Goal: Use online tool/utility: Utilize a website feature to perform a specific function

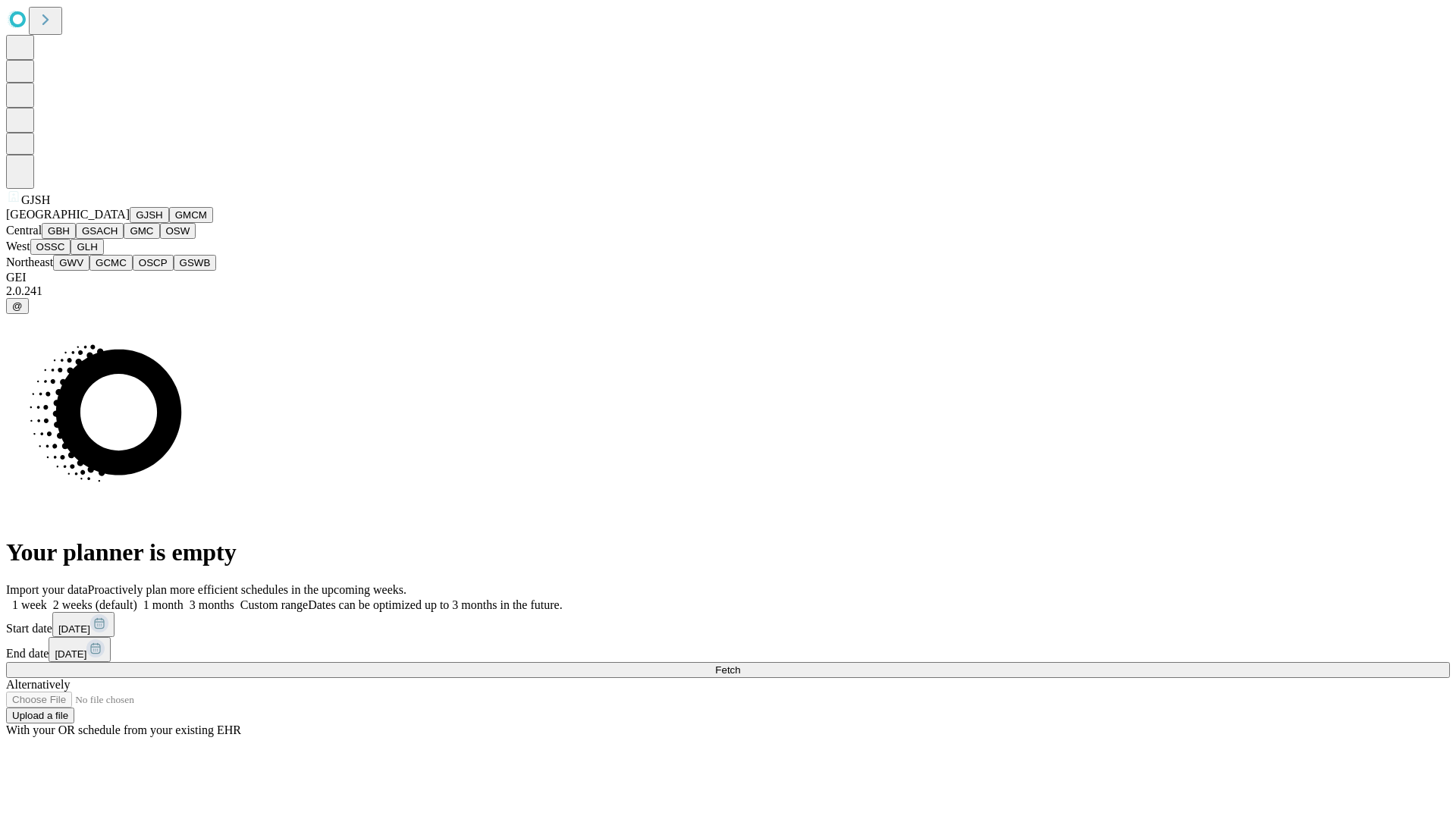
click at [130, 223] on button "GJSH" at bounding box center [149, 215] width 39 height 16
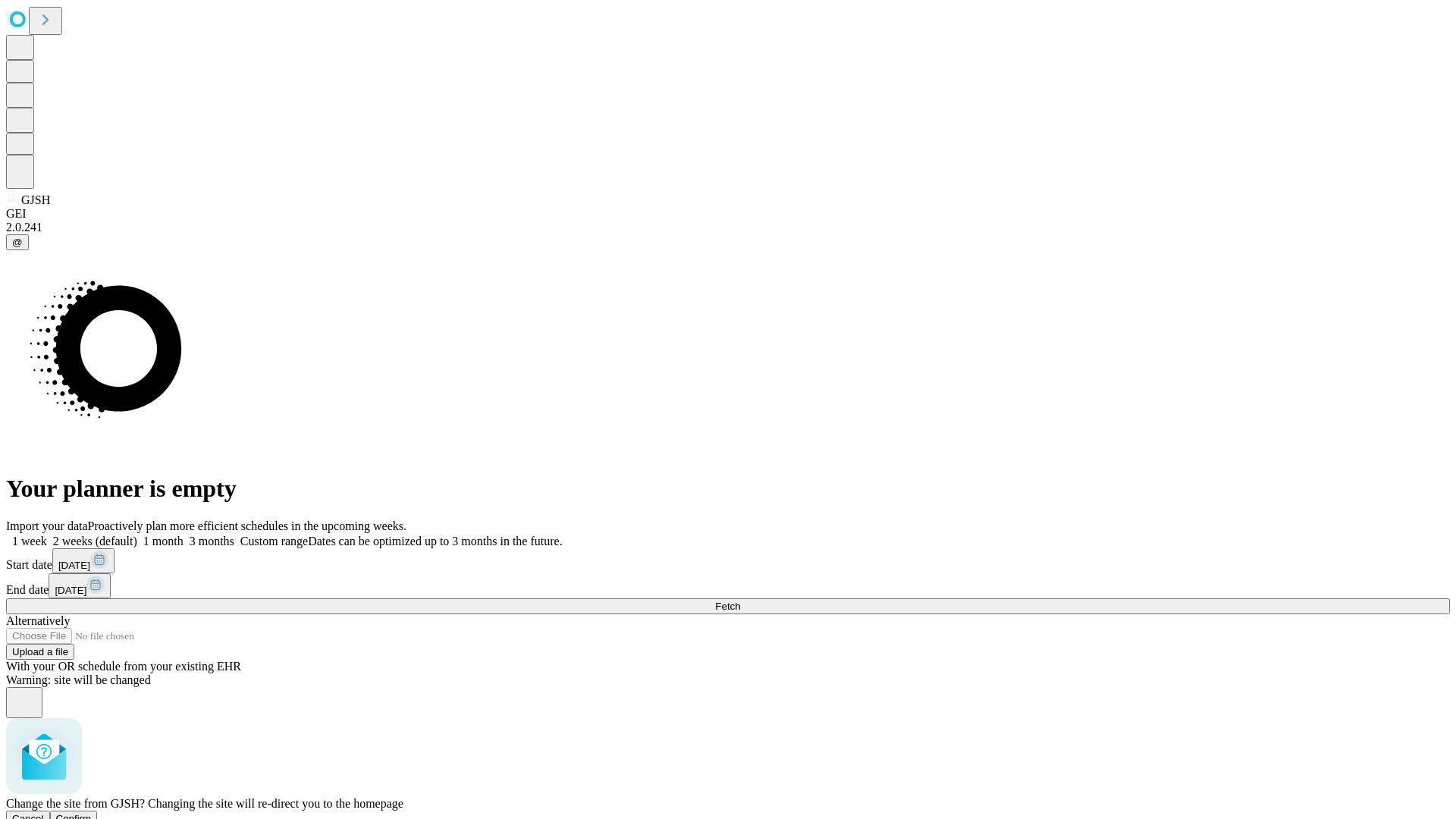
click at [92, 813] on span "Confirm" at bounding box center [73, 818] width 36 height 11
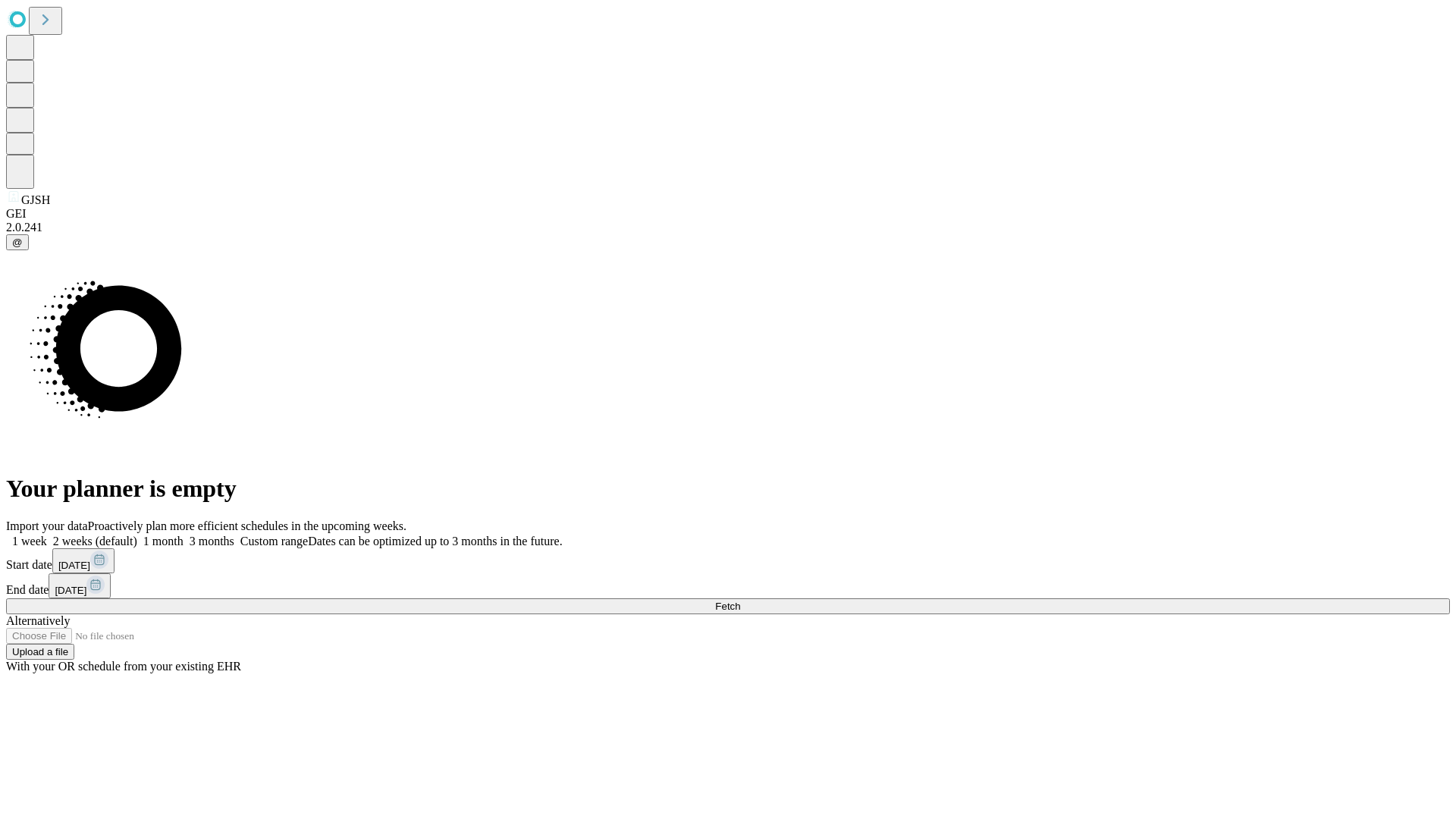
click at [137, 535] on label "2 weeks (default)" at bounding box center [92, 541] width 90 height 13
click at [740, 600] on span "Fetch" at bounding box center [728, 605] width 25 height 11
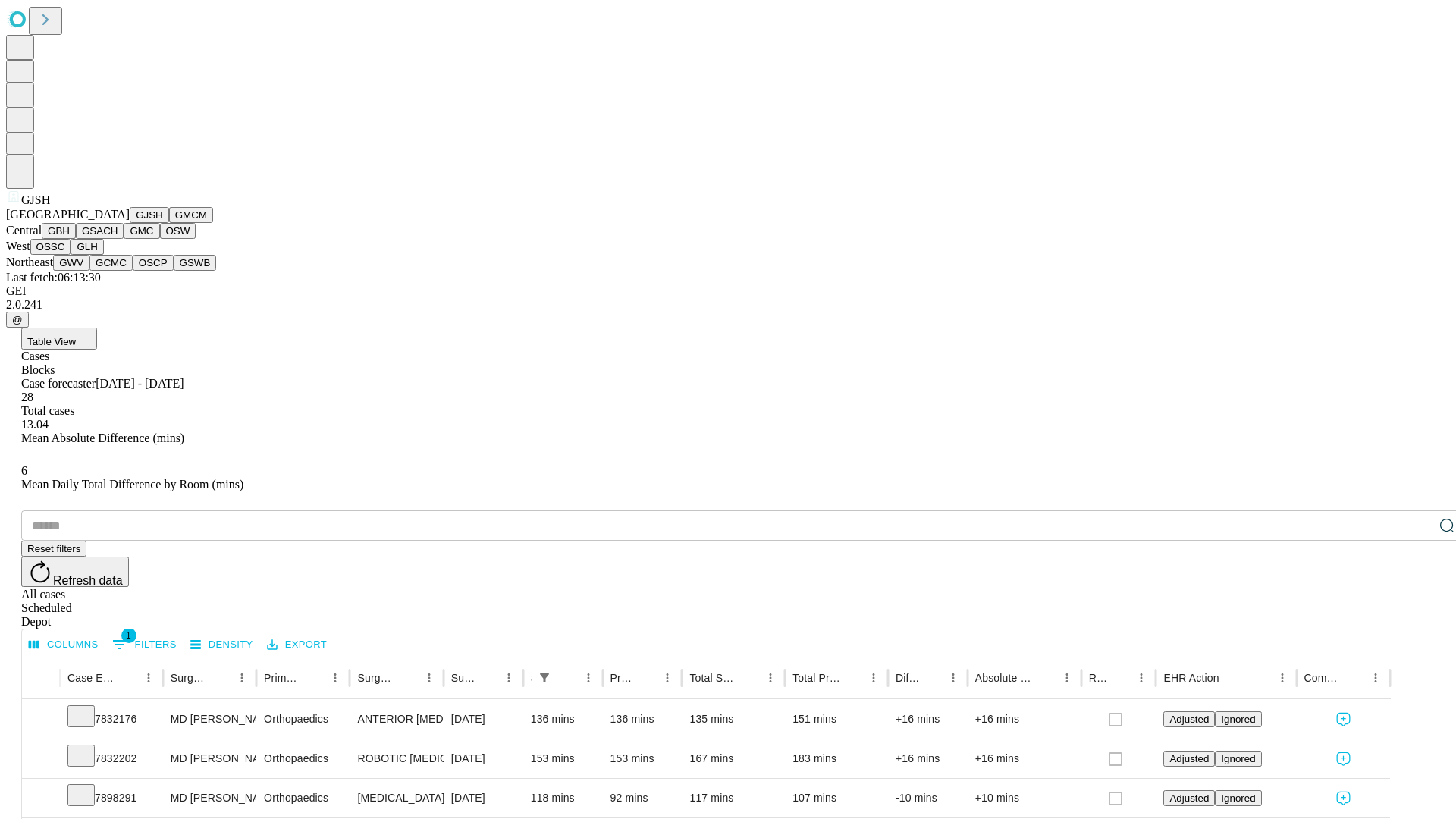
click at [169, 223] on button "GMCM" at bounding box center [191, 215] width 44 height 16
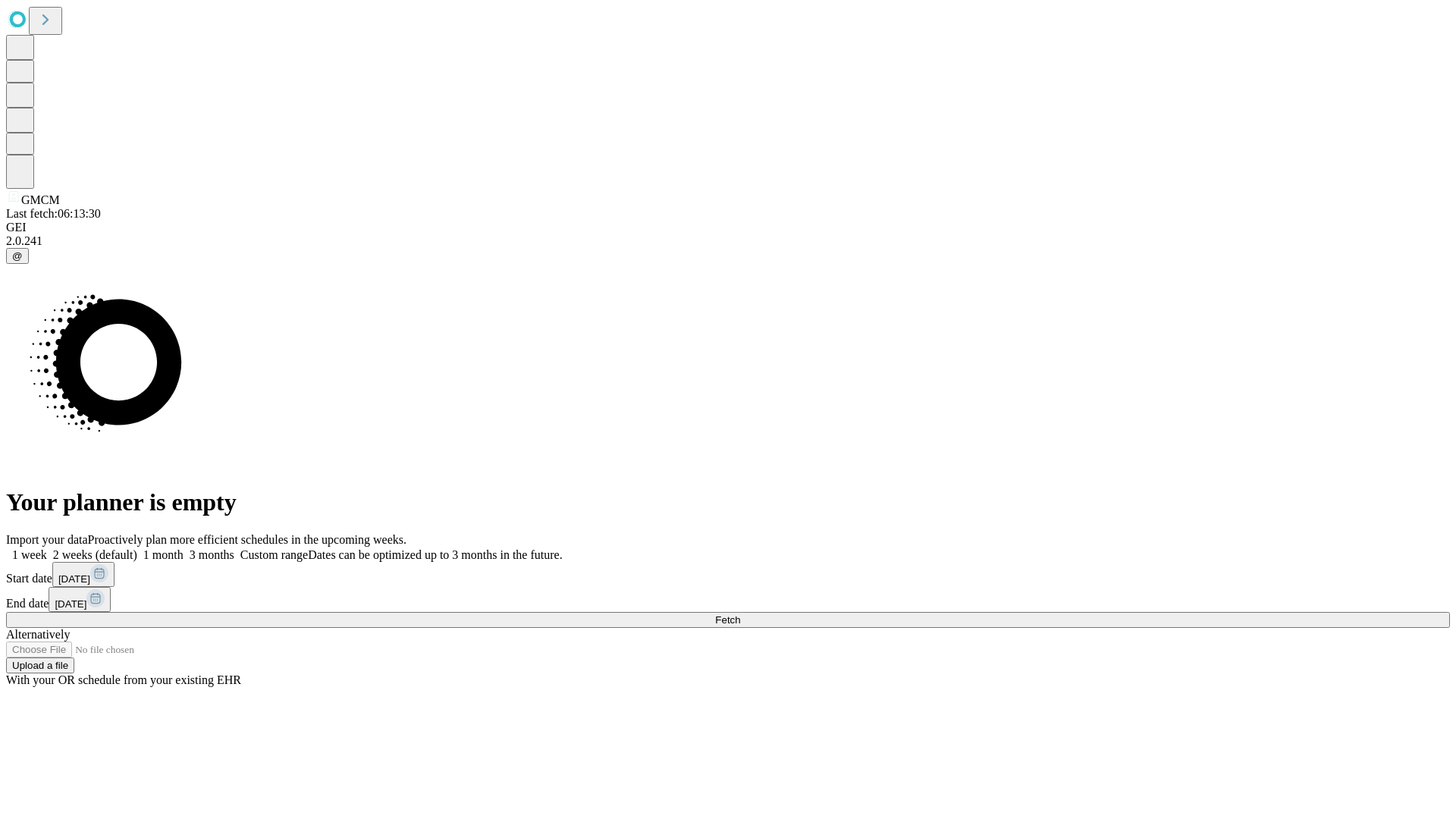
click at [137, 548] on label "2 weeks (default)" at bounding box center [92, 554] width 90 height 13
click at [740, 614] on span "Fetch" at bounding box center [728, 619] width 25 height 11
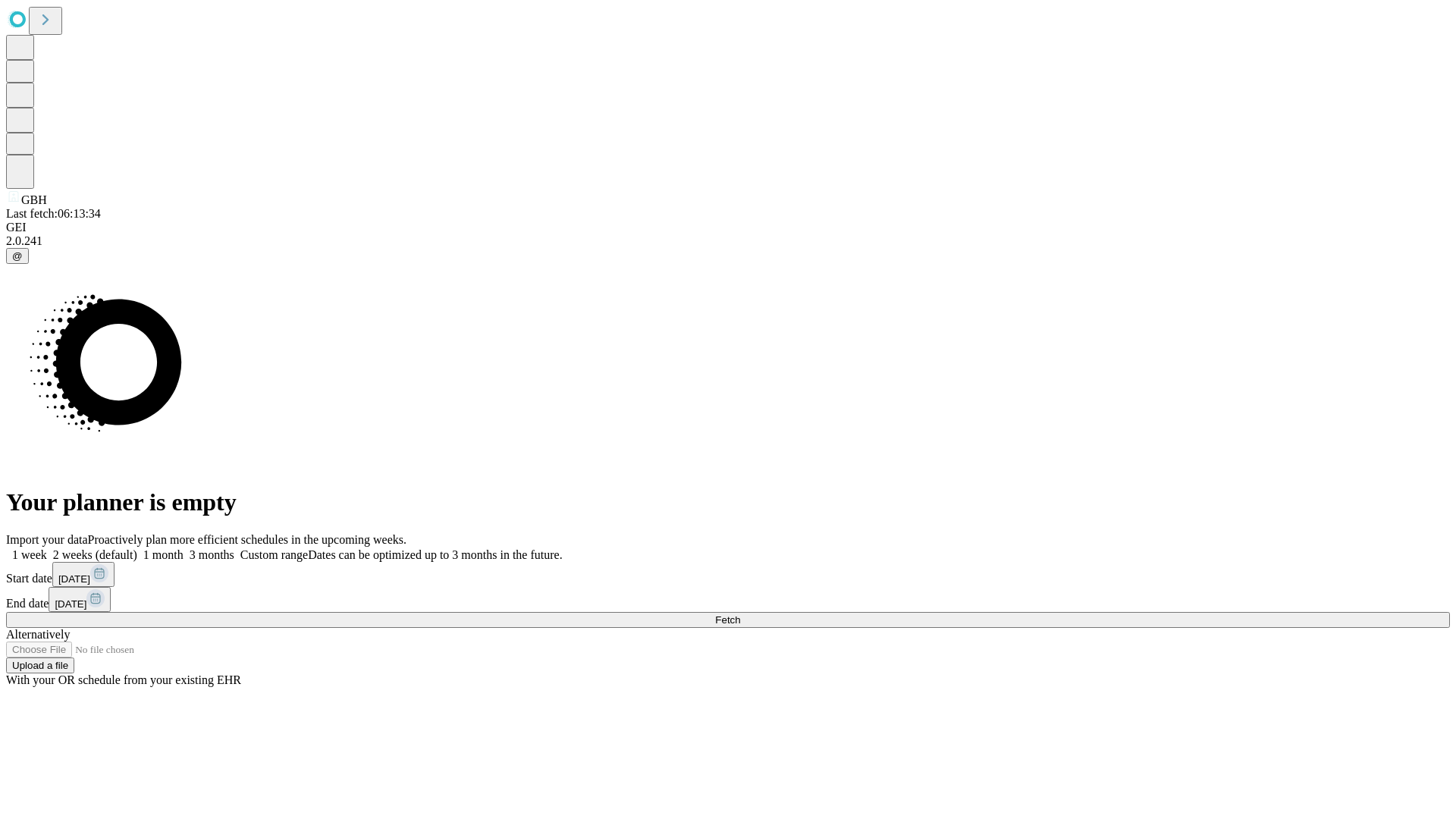
click at [137, 548] on label "2 weeks (default)" at bounding box center [92, 554] width 90 height 13
click at [740, 614] on span "Fetch" at bounding box center [728, 619] width 25 height 11
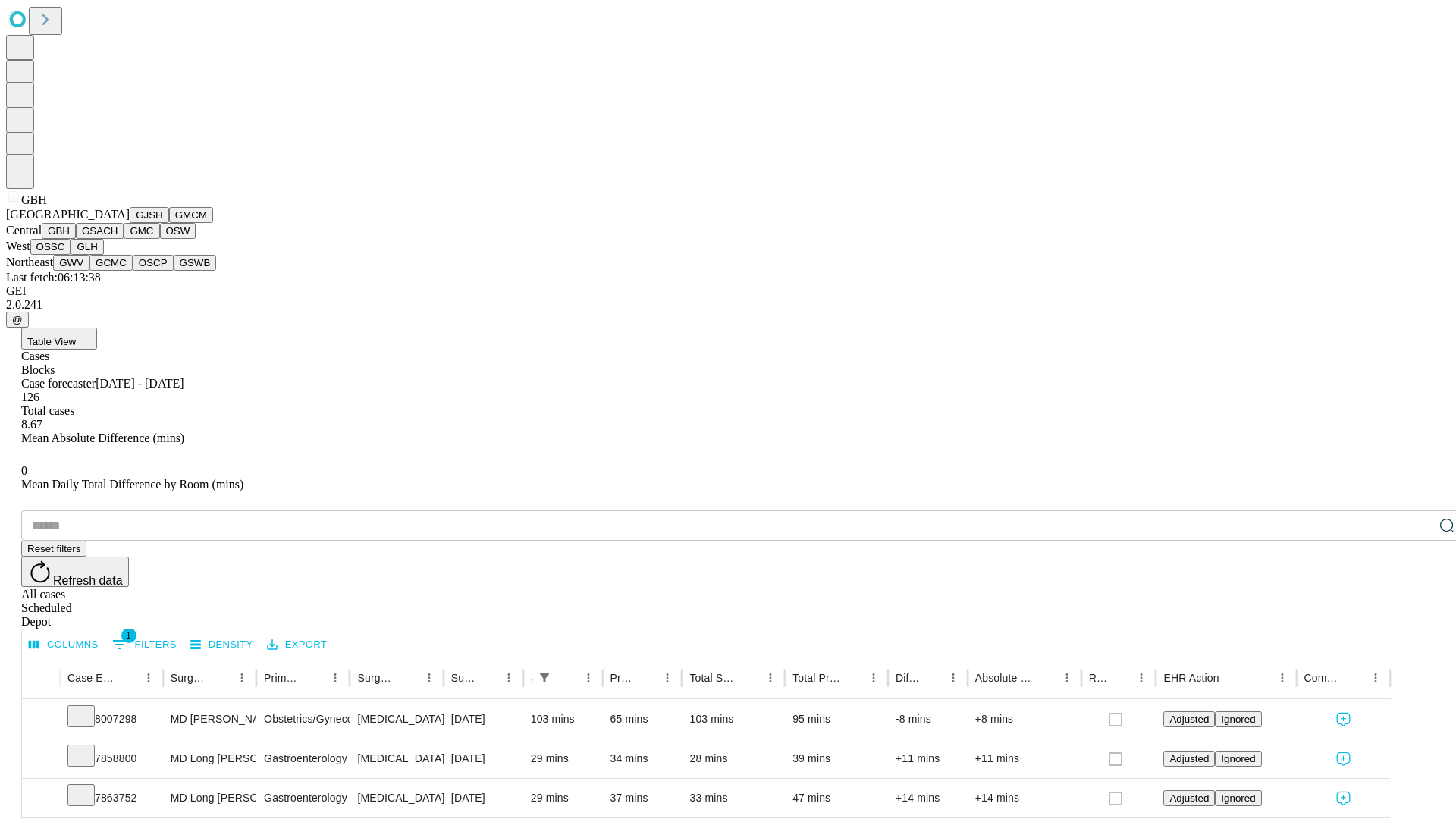
click at [118, 239] on button "GSACH" at bounding box center [99, 231] width 48 height 16
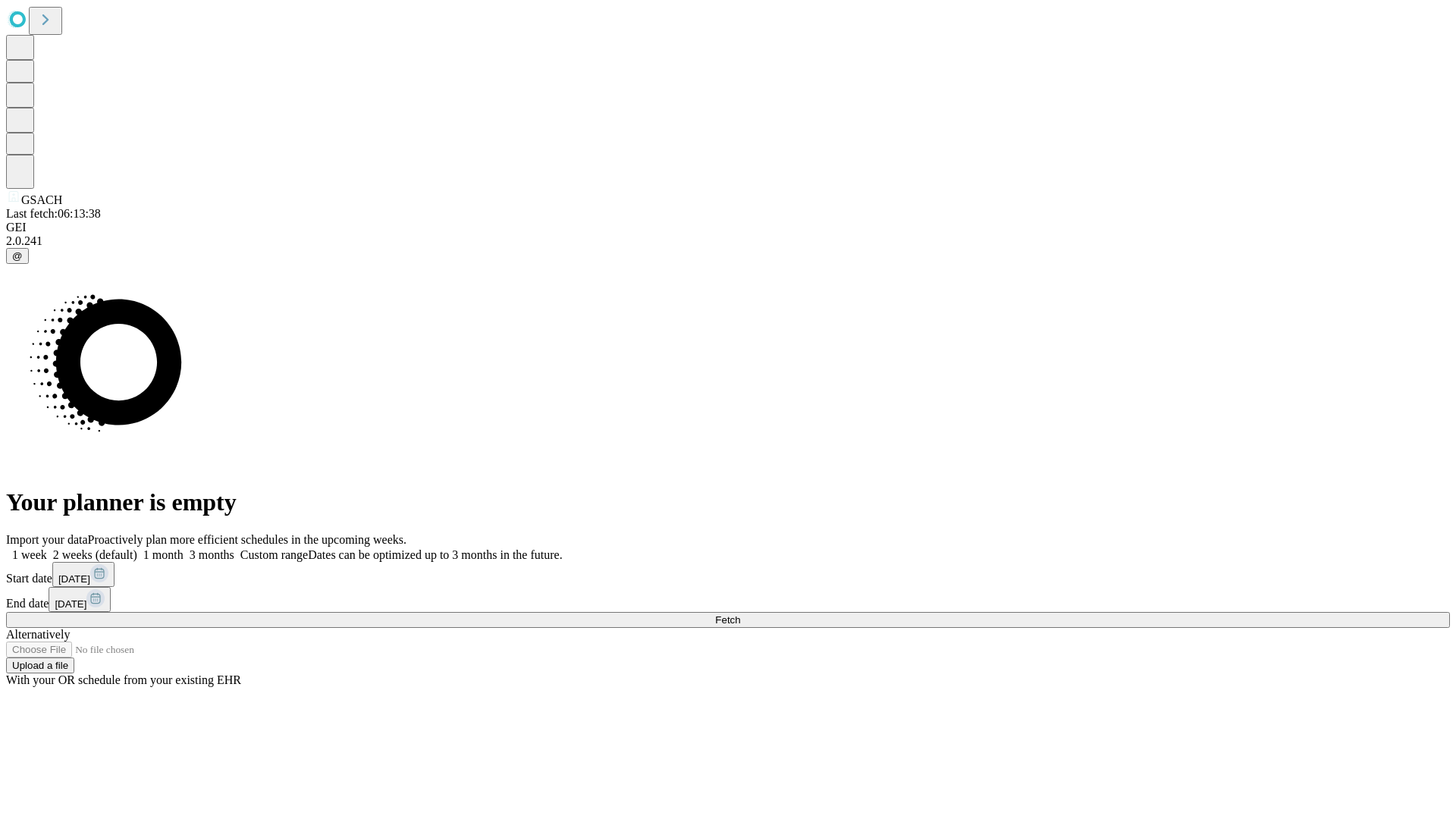
click at [137, 548] on label "2 weeks (default)" at bounding box center [92, 554] width 90 height 13
click at [740, 614] on span "Fetch" at bounding box center [728, 619] width 25 height 11
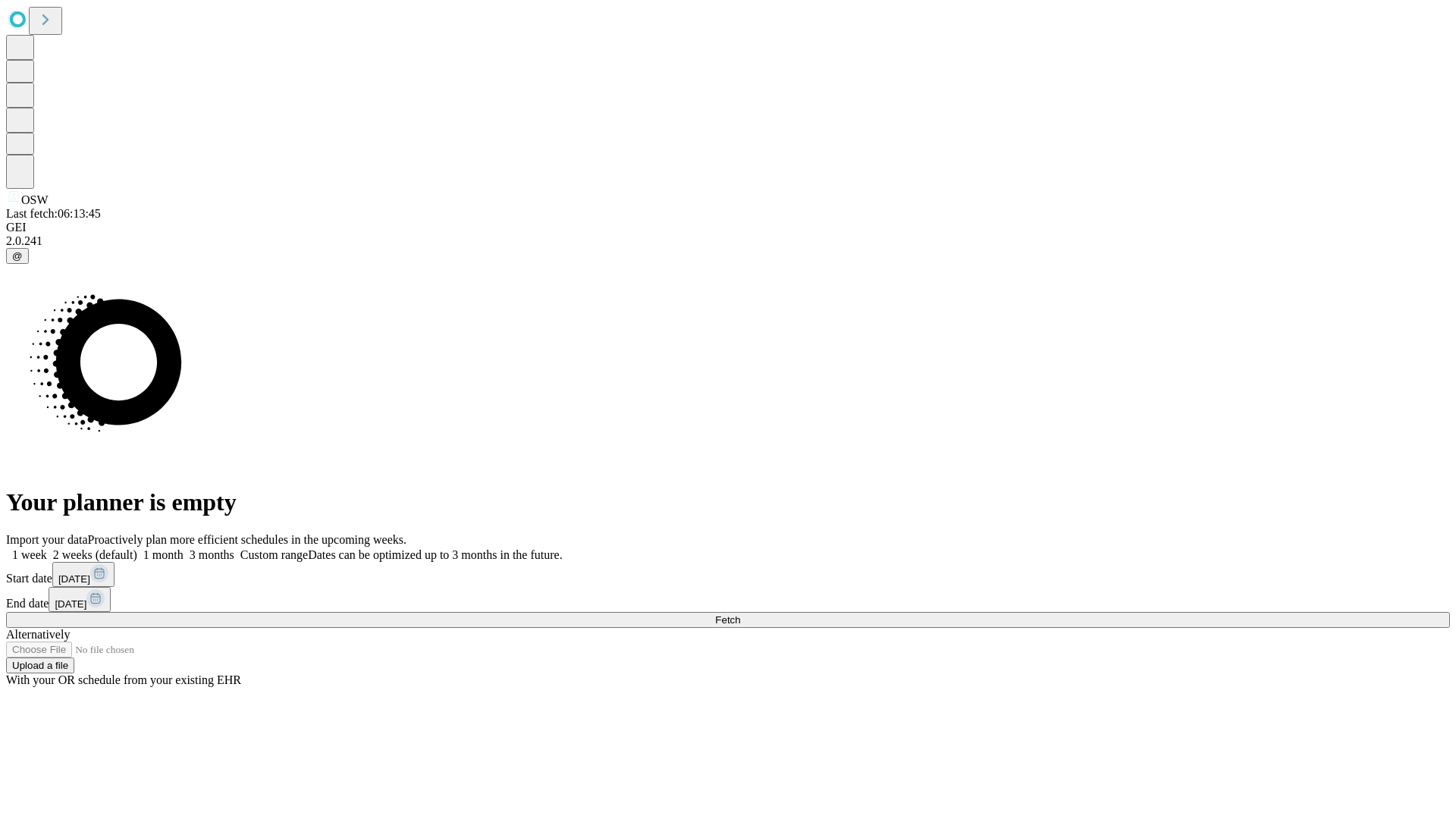
click at [137, 548] on label "2 weeks (default)" at bounding box center [92, 554] width 90 height 13
click at [740, 614] on span "Fetch" at bounding box center [728, 619] width 25 height 11
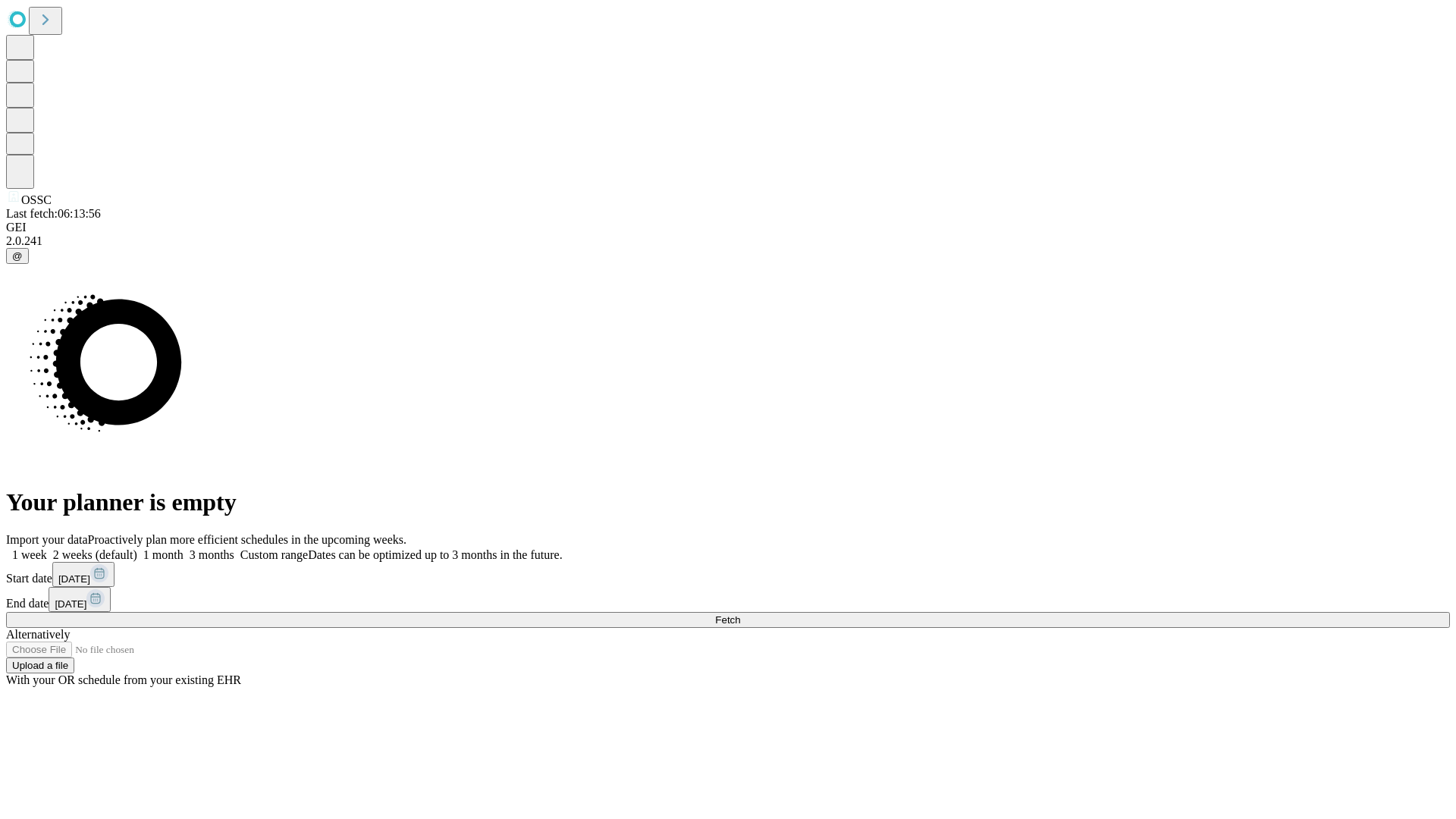
click at [137, 548] on label "2 weeks (default)" at bounding box center [92, 554] width 90 height 13
click at [740, 614] on span "Fetch" at bounding box center [728, 619] width 25 height 11
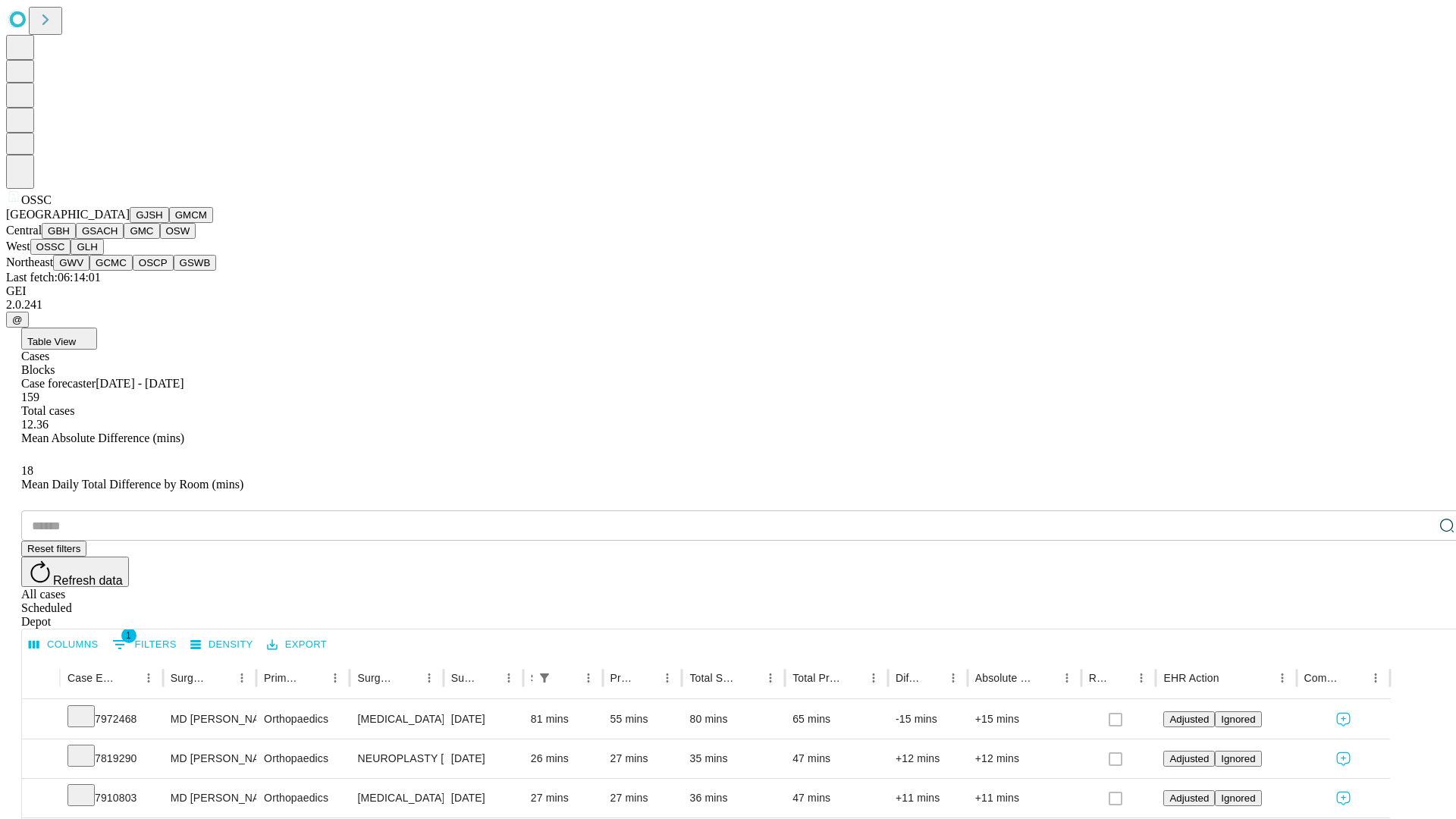
click at [103, 255] on button "GLH" at bounding box center [86, 247] width 32 height 16
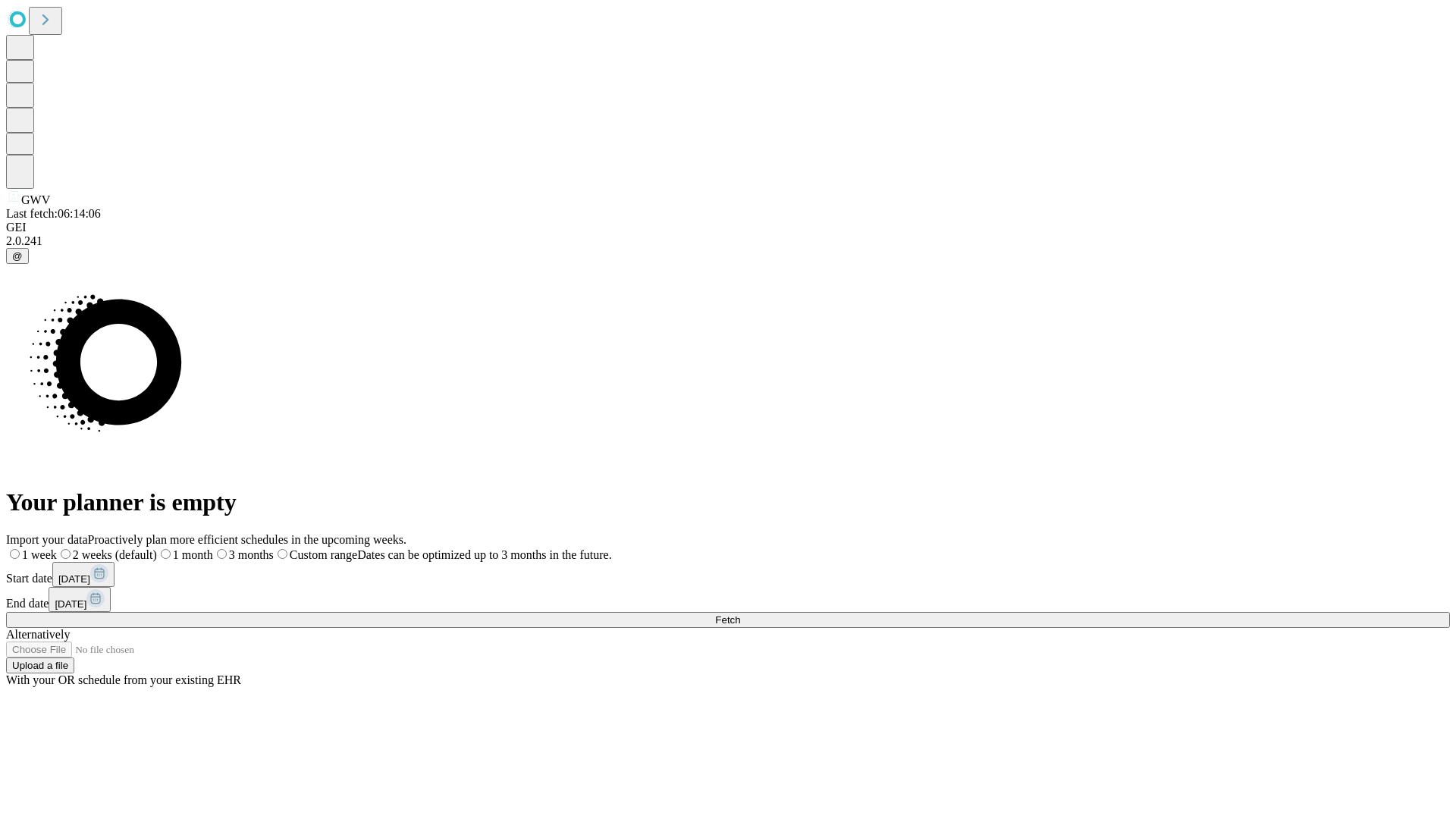
click at [157, 548] on label "2 weeks (default)" at bounding box center [106, 554] width 100 height 13
click at [740, 614] on span "Fetch" at bounding box center [728, 619] width 25 height 11
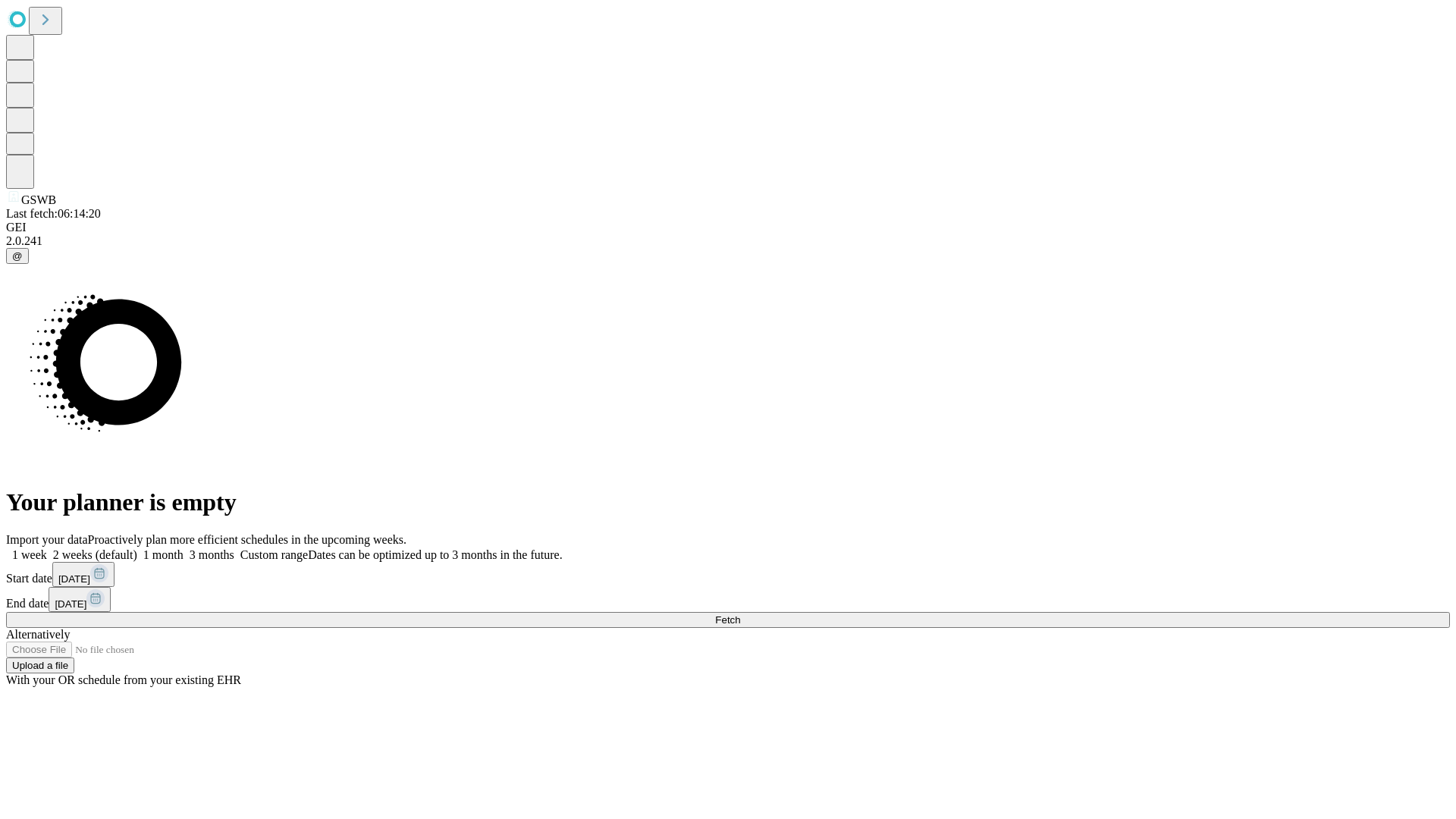
click at [740, 614] on span "Fetch" at bounding box center [728, 619] width 25 height 11
